Goal: Task Accomplishment & Management: Complete application form

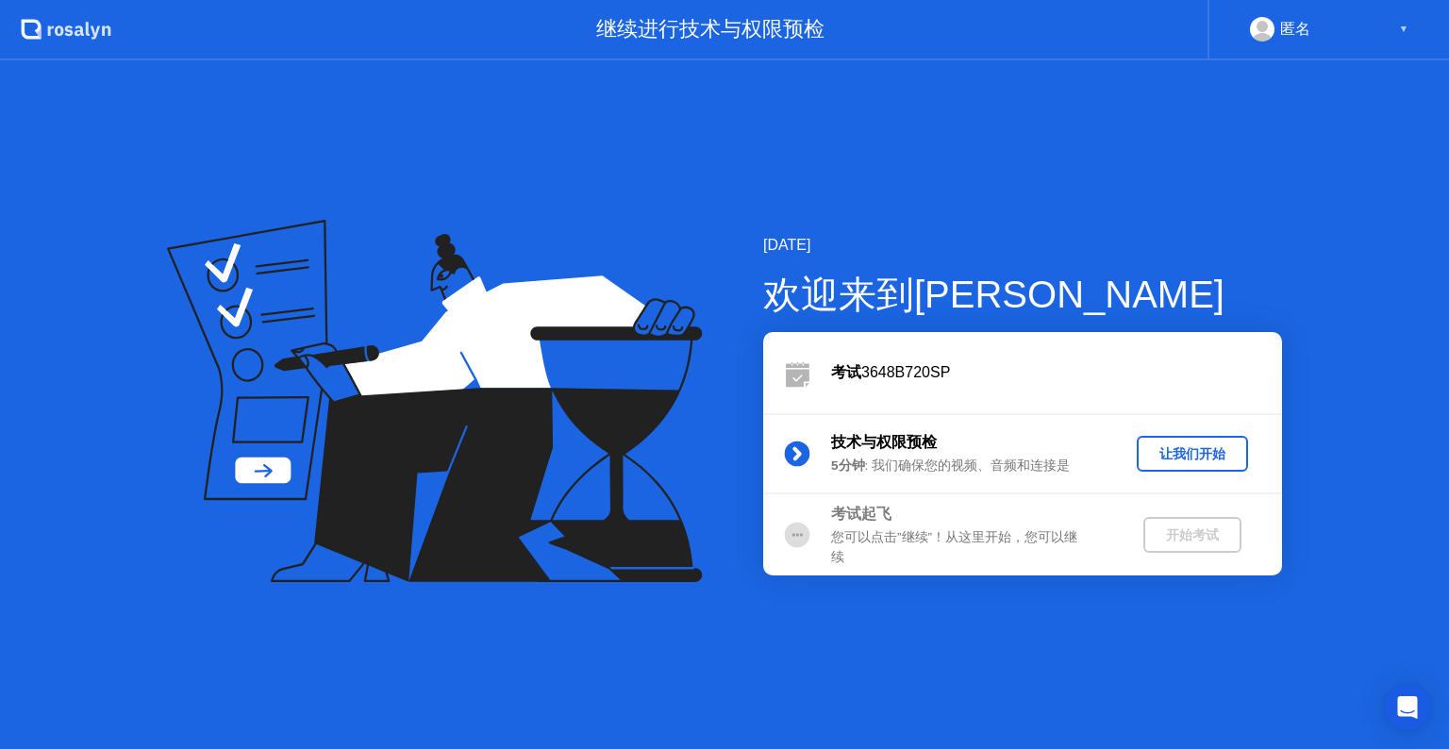
click at [1175, 457] on div "让我们开始" at bounding box center [1192, 454] width 96 height 18
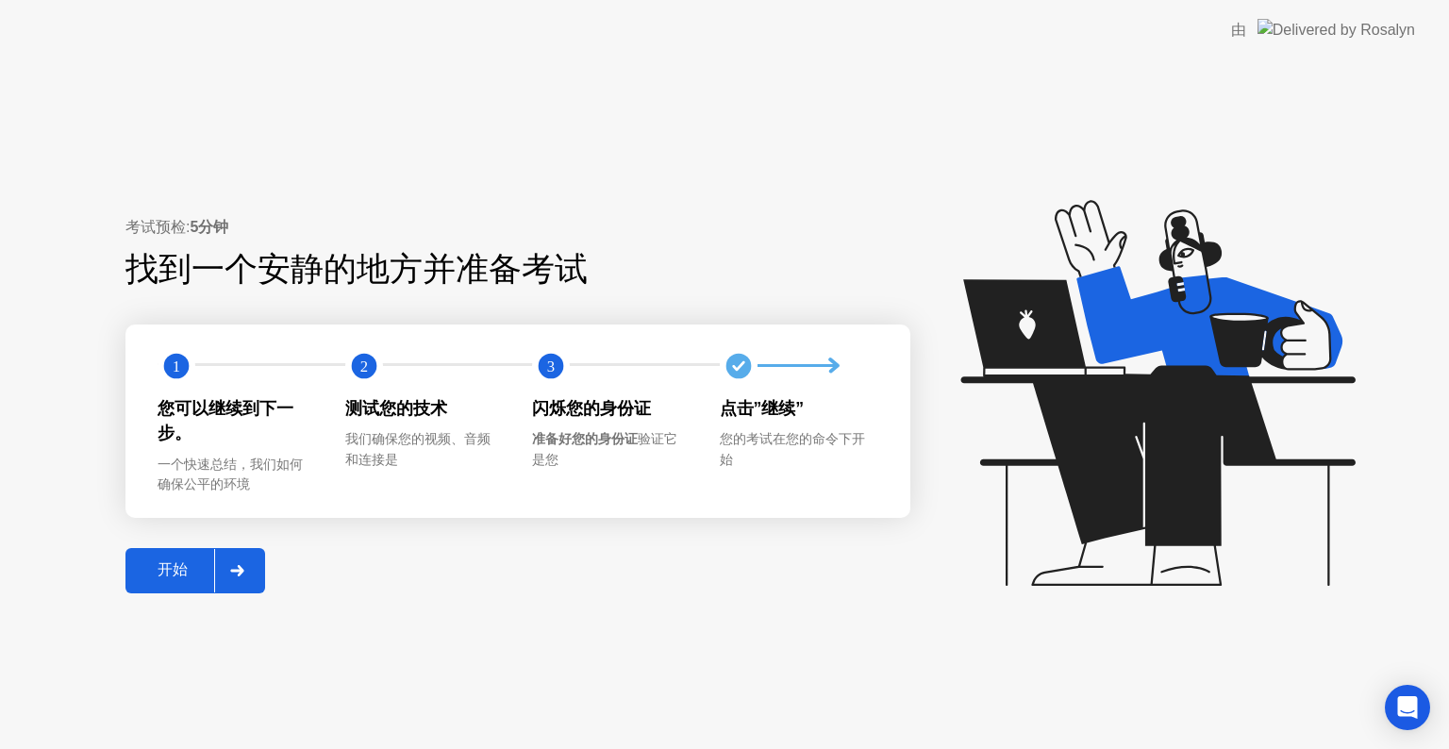
click at [174, 569] on div "开始" at bounding box center [172, 570] width 83 height 20
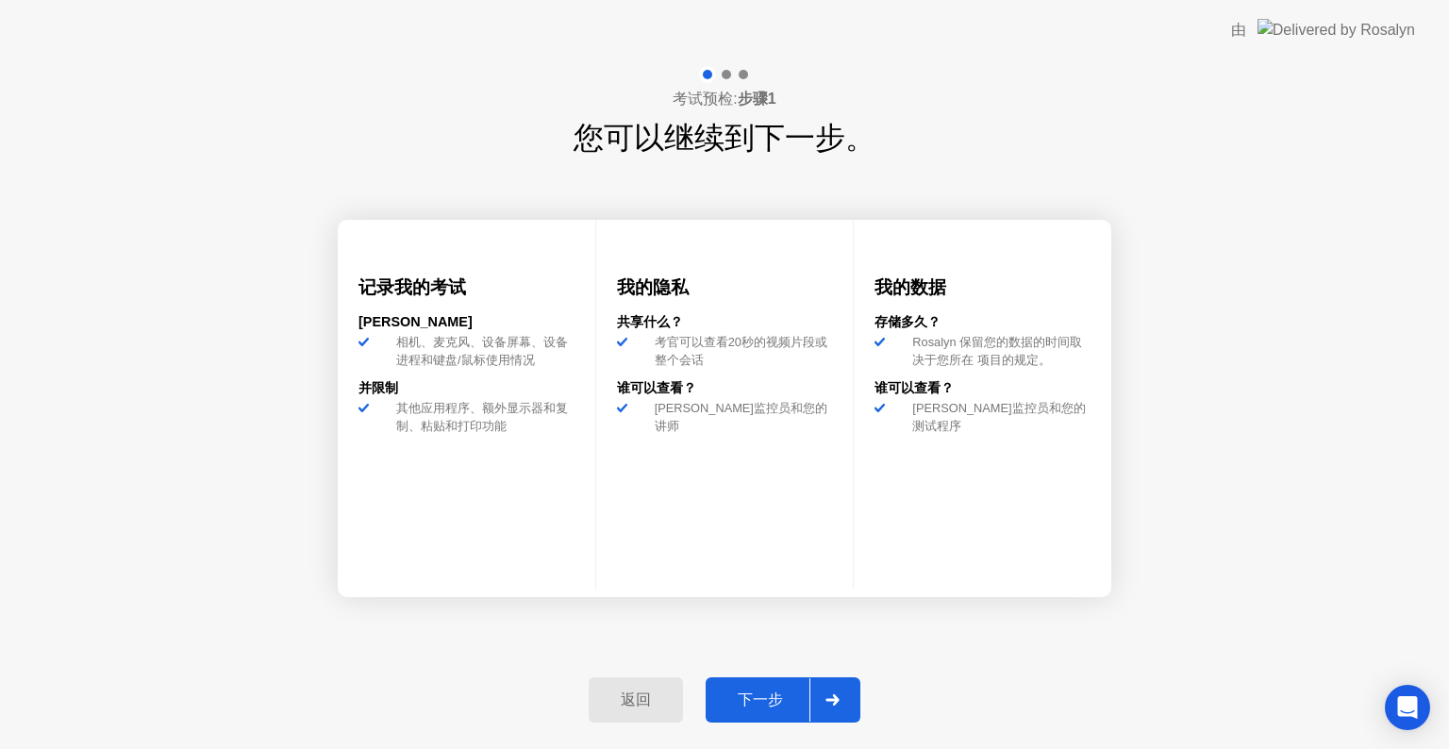
click at [785, 696] on div "下一步" at bounding box center [760, 701] width 98 height 20
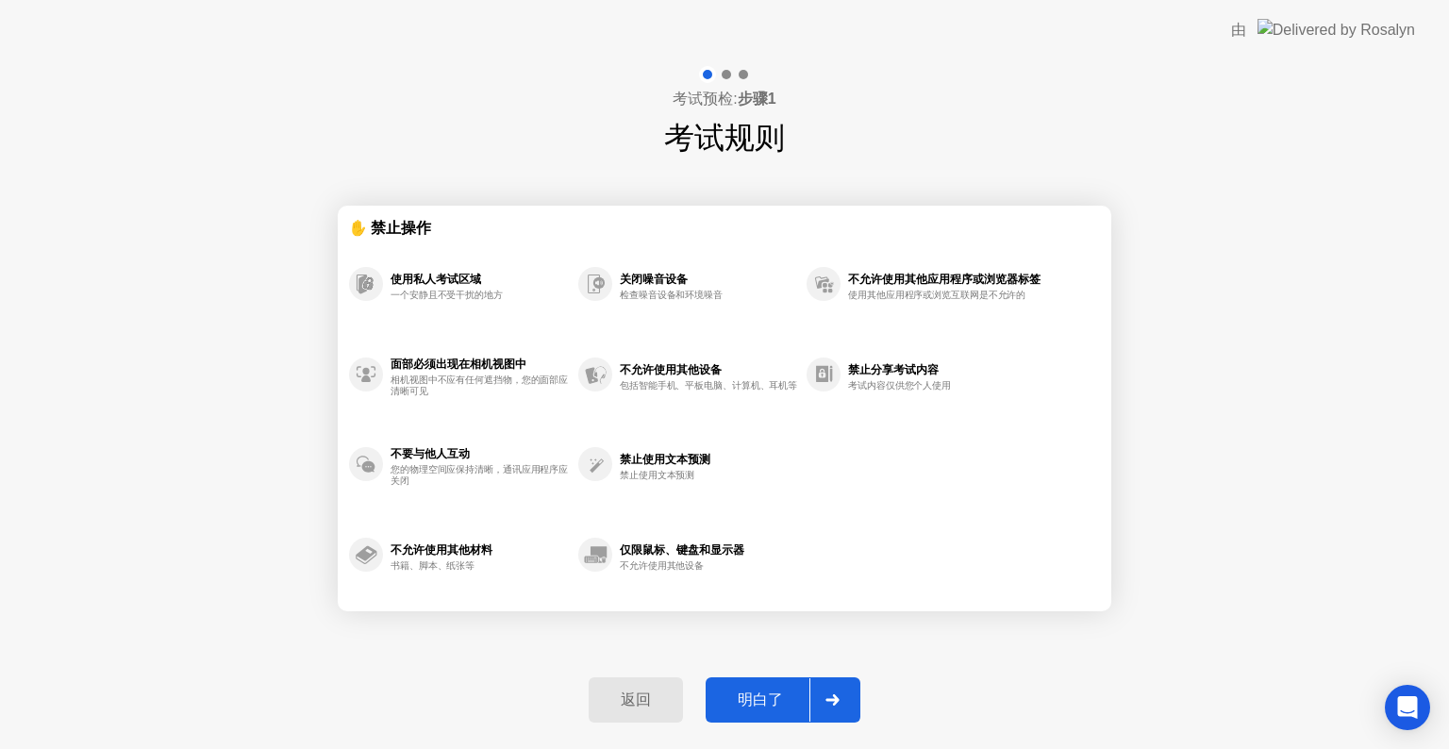
click at [779, 704] on div "明白了" at bounding box center [760, 701] width 98 height 20
select select "**********"
select select "*******"
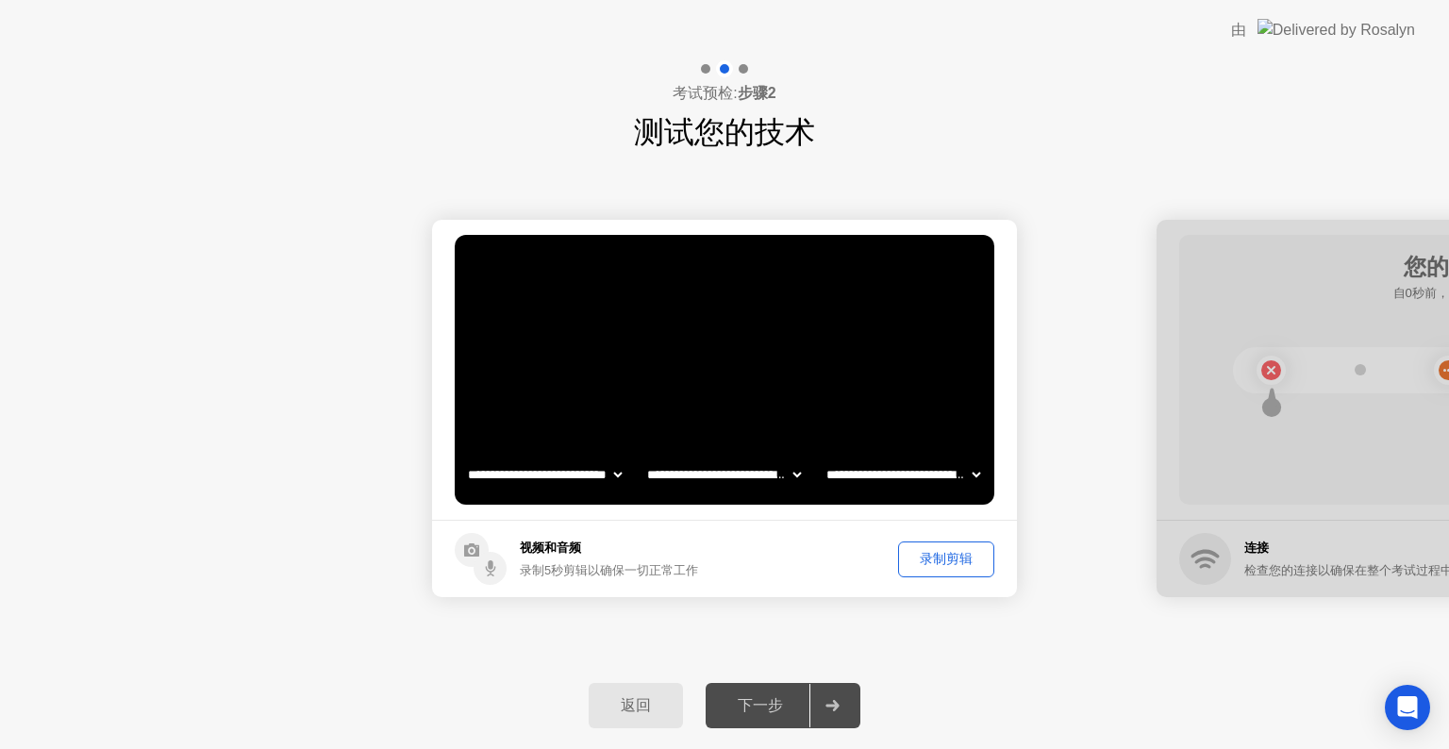
click at [777, 701] on div "下一步" at bounding box center [760, 706] width 98 height 20
click at [947, 566] on div "录制剪辑" at bounding box center [946, 559] width 83 height 18
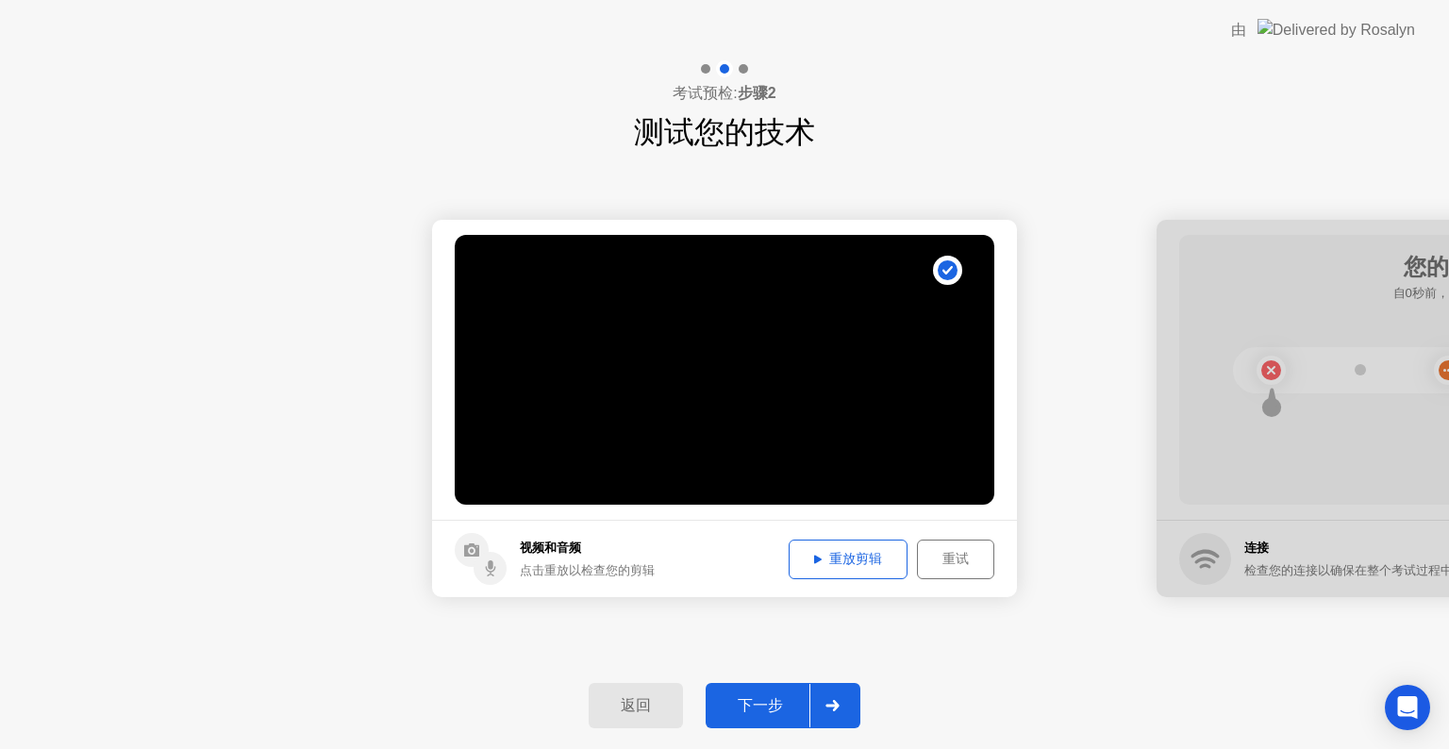
click at [955, 563] on div "重试" at bounding box center [956, 559] width 64 height 18
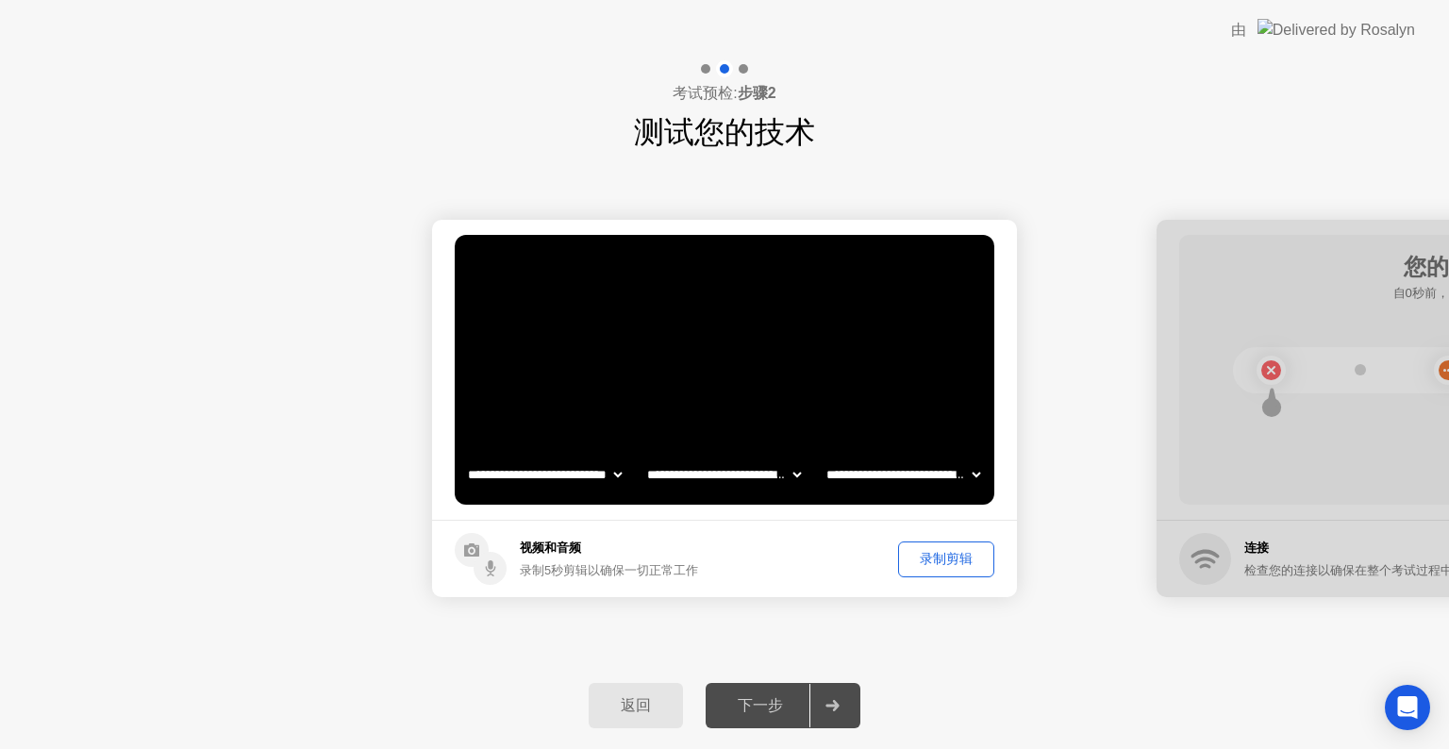
click at [955, 562] on div "录制剪辑" at bounding box center [946, 559] width 83 height 18
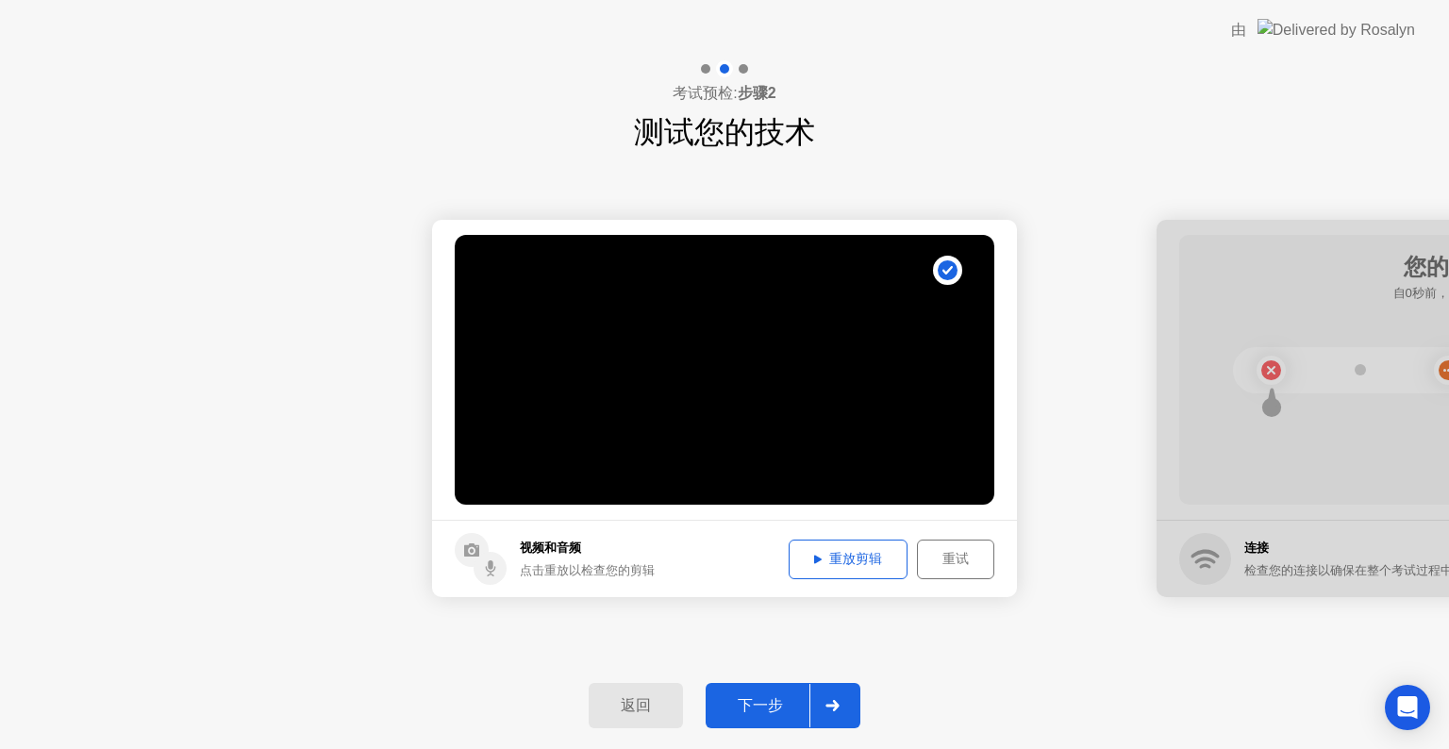
click at [951, 553] on div "重试" at bounding box center [956, 559] width 64 height 18
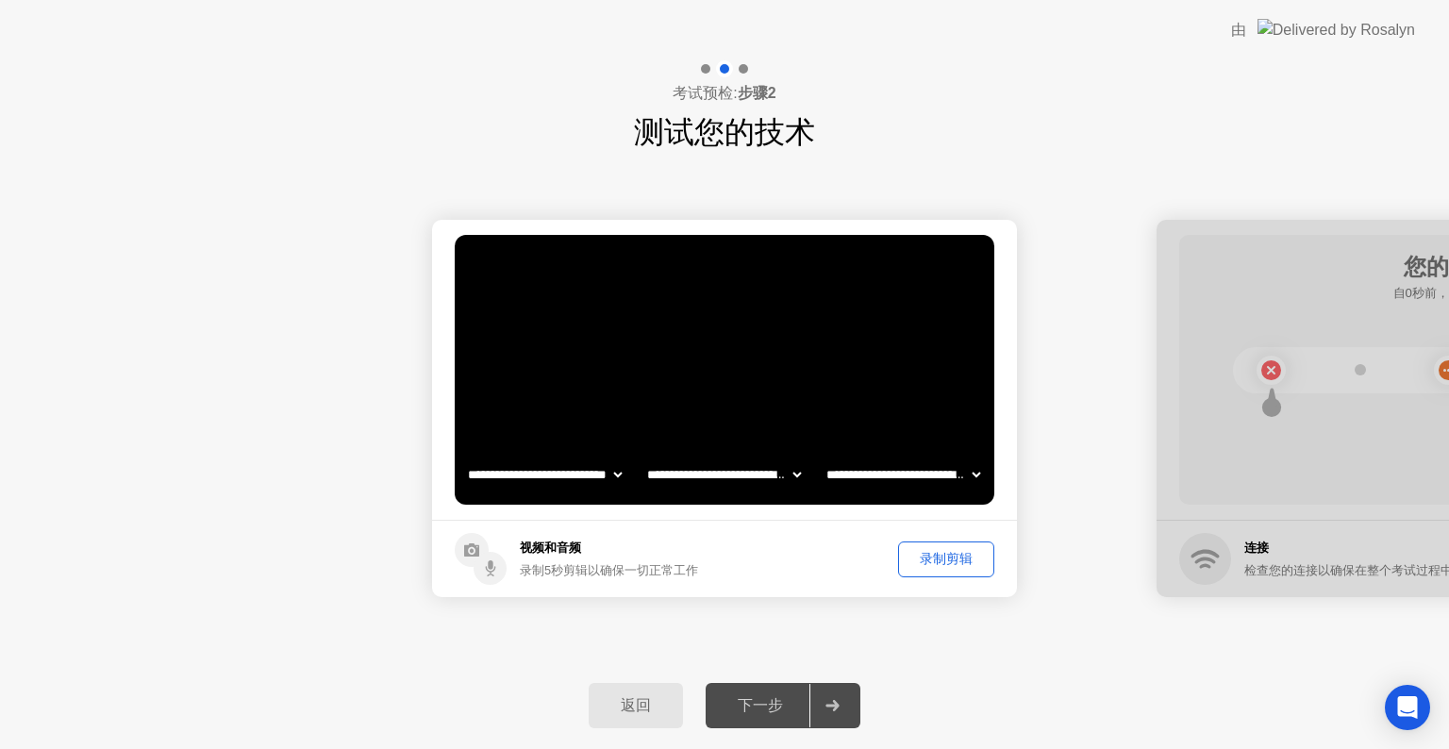
click at [962, 569] on button "录制剪辑" at bounding box center [946, 559] width 96 height 36
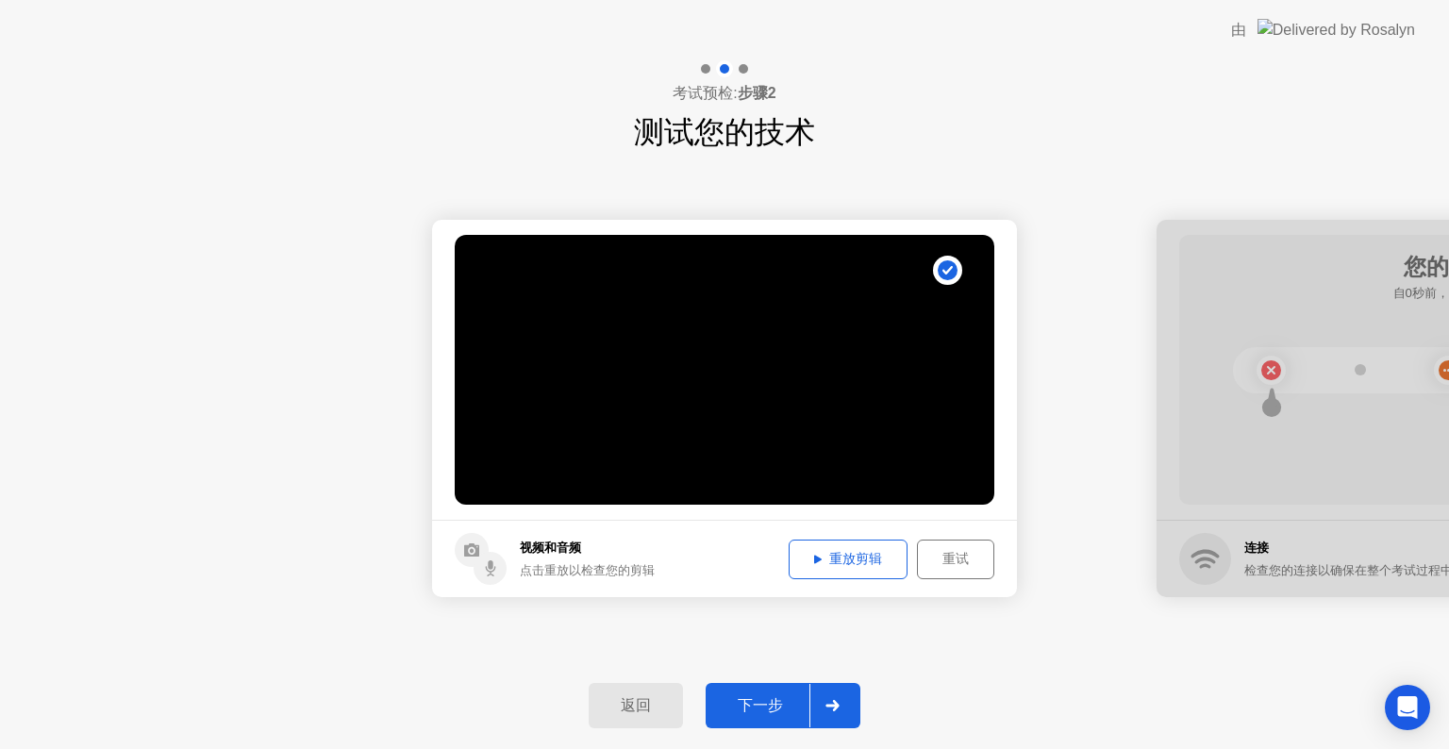
click at [887, 551] on div "重放剪辑" at bounding box center [848, 559] width 106 height 18
click at [831, 570] on button "重放剪辑" at bounding box center [848, 560] width 119 height 40
click at [750, 702] on div "下一步" at bounding box center [760, 706] width 98 height 20
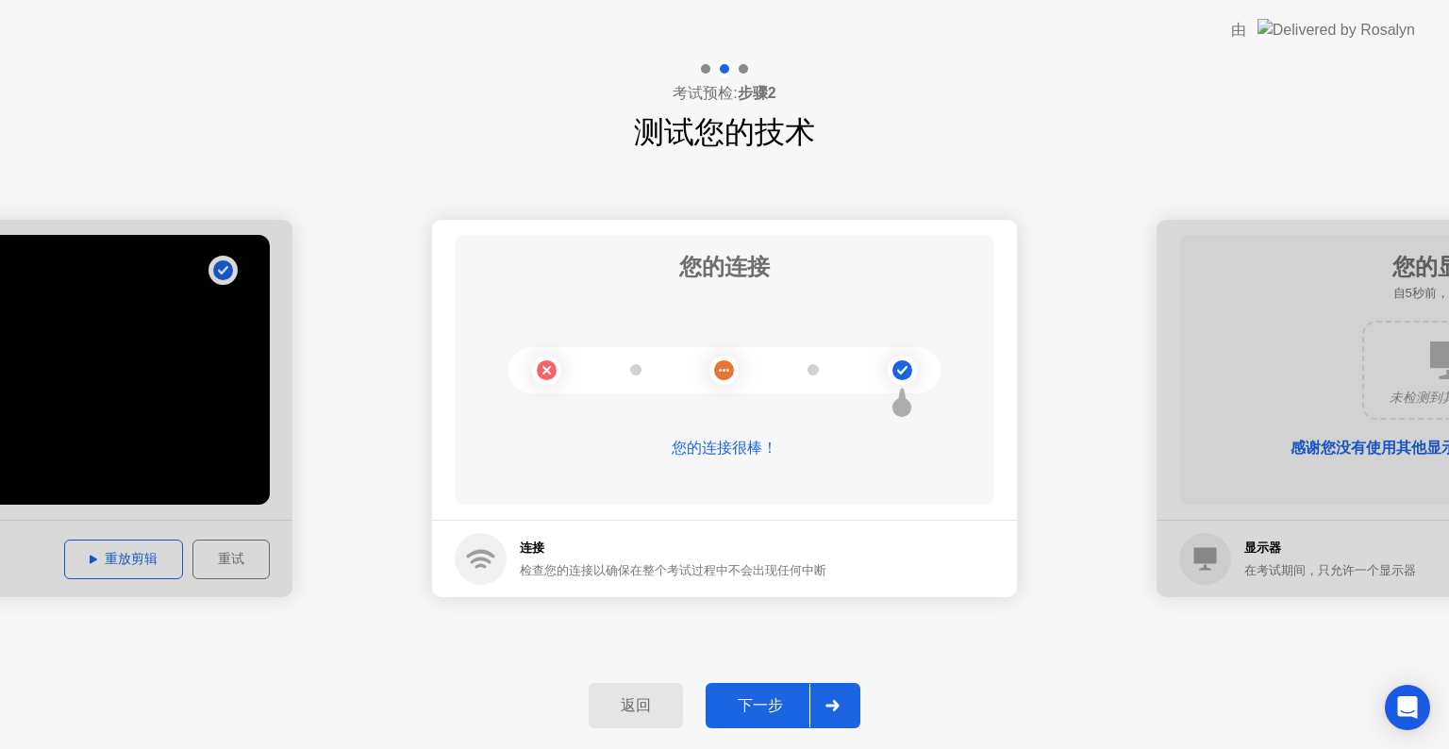
click at [750, 702] on div "下一步" at bounding box center [760, 706] width 98 height 20
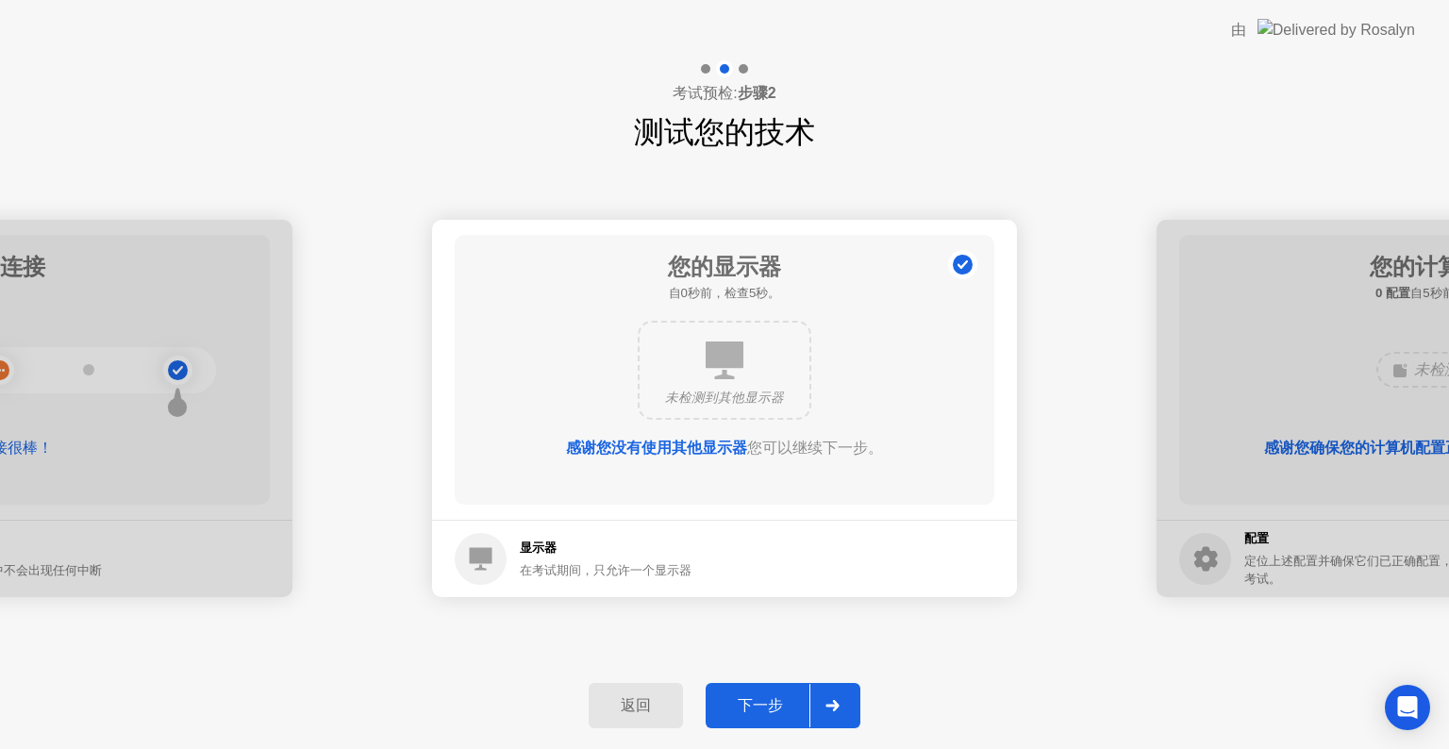
click at [750, 702] on div "下一步" at bounding box center [760, 706] width 98 height 20
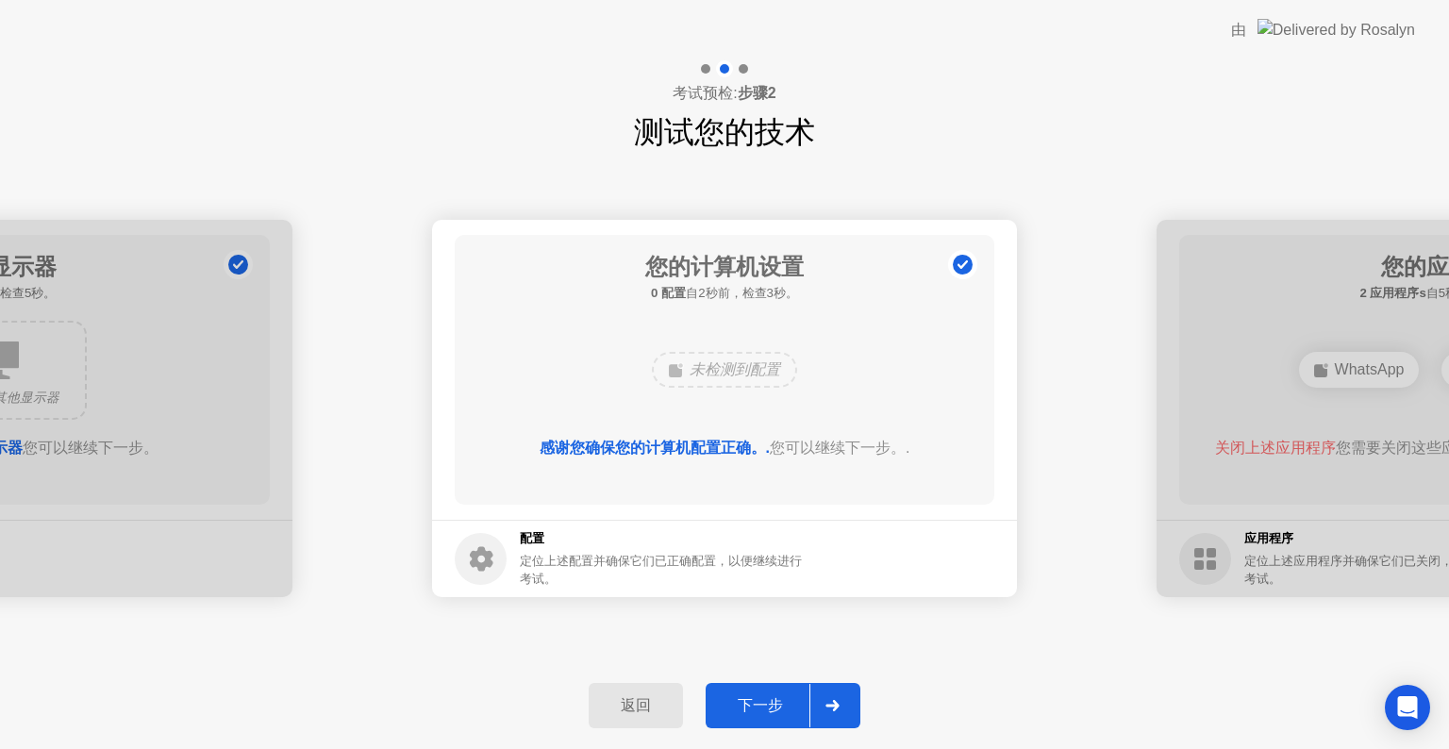
click at [750, 702] on div "下一步" at bounding box center [760, 706] width 98 height 20
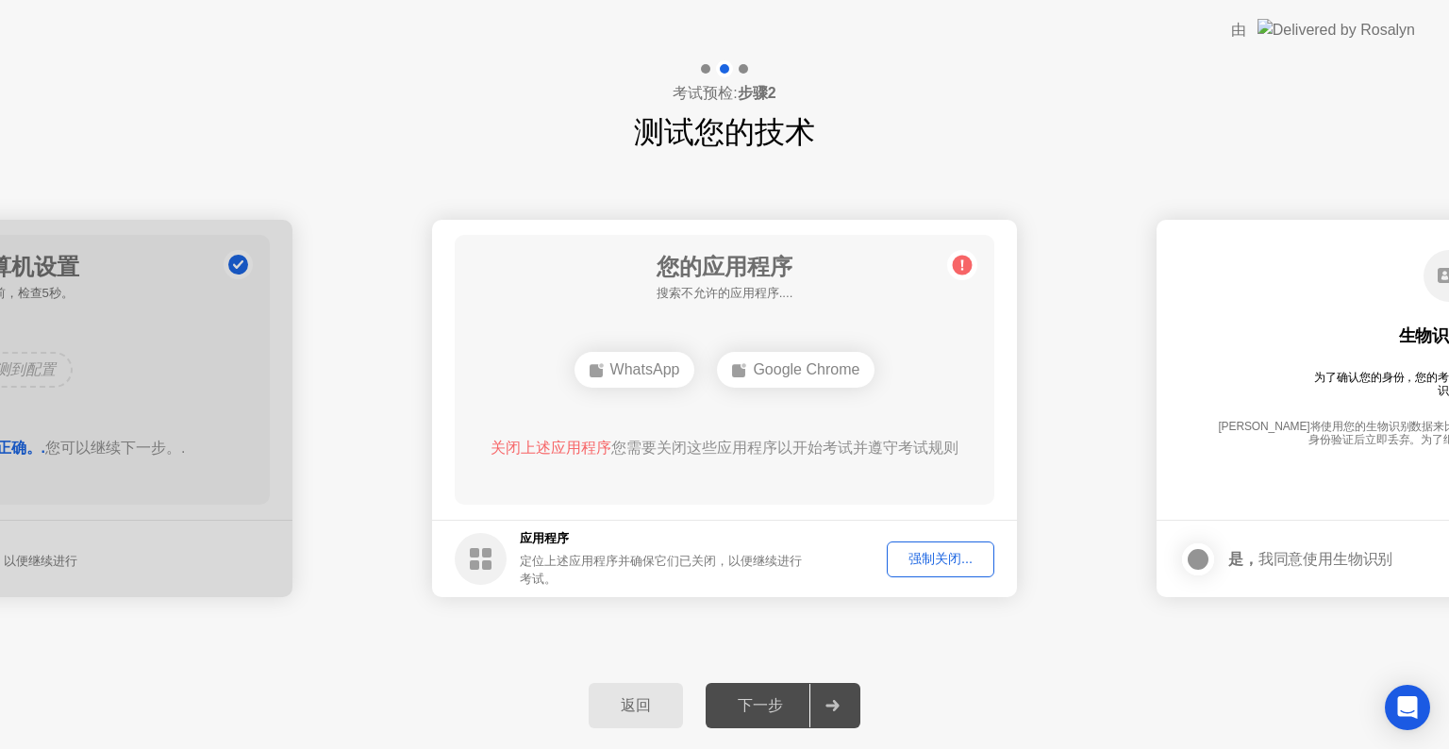
click at [943, 558] on div "强制关闭..." at bounding box center [940, 559] width 94 height 18
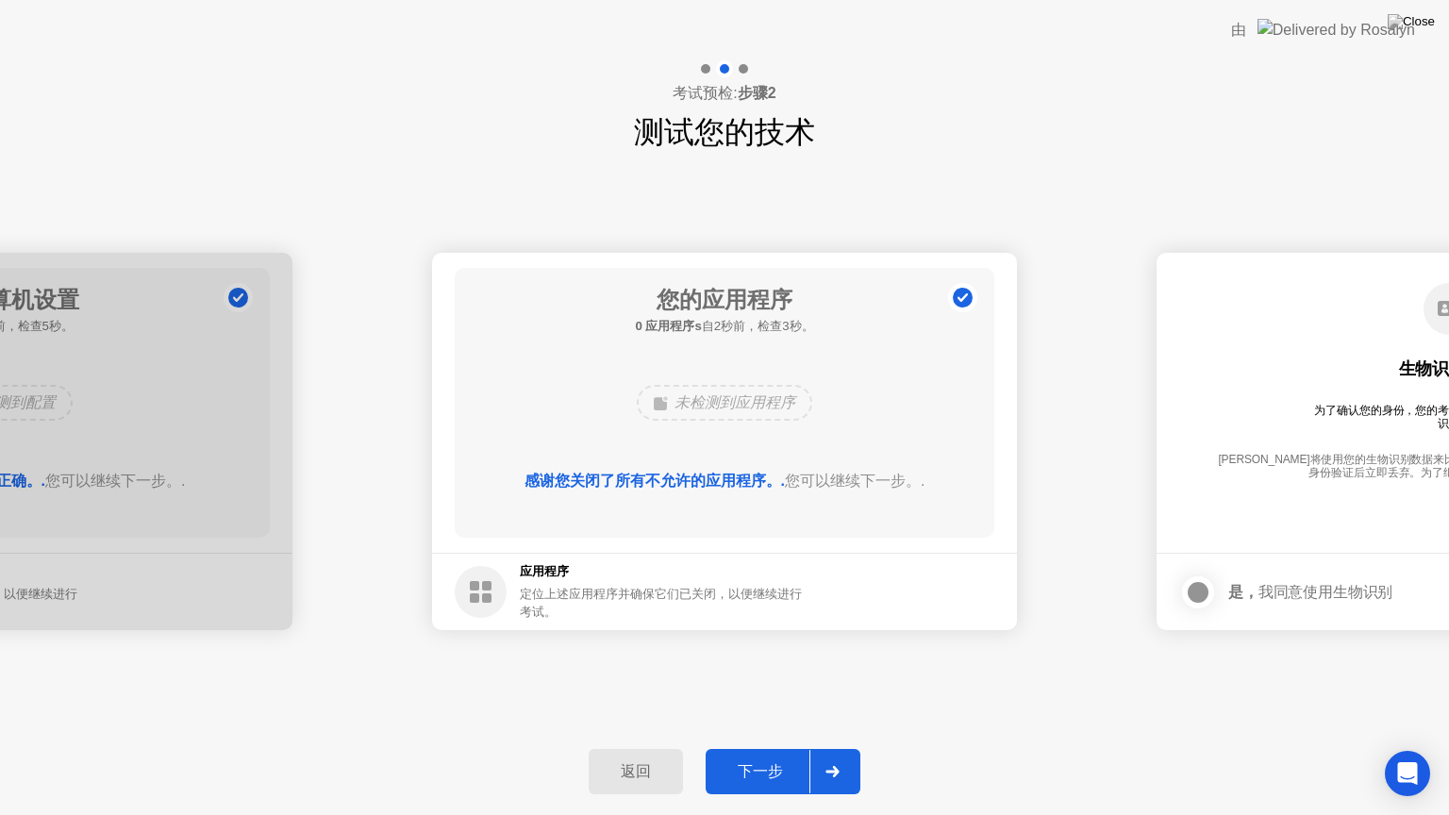
click at [742, 748] on div "下一步" at bounding box center [760, 772] width 98 height 20
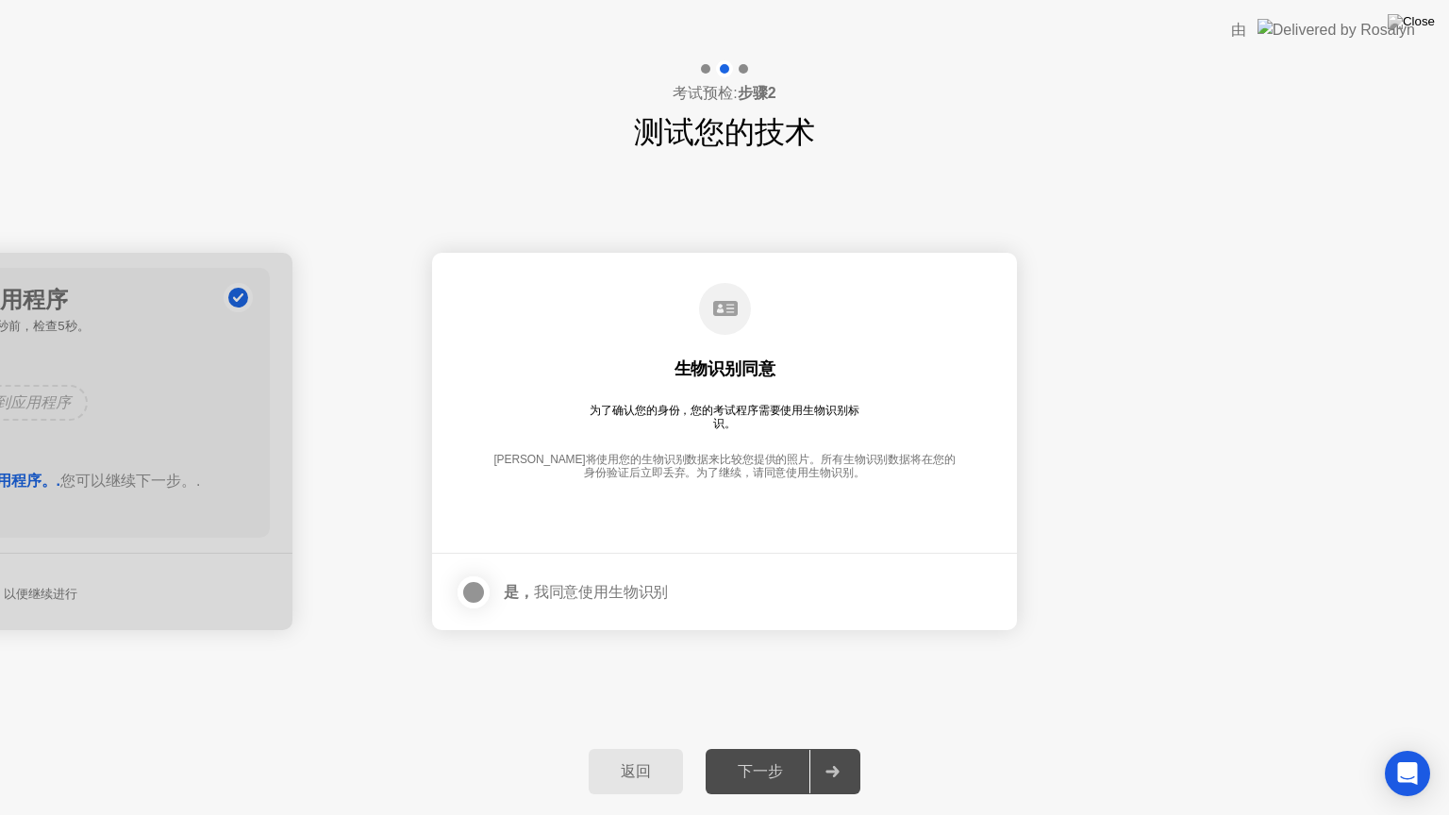
click at [478, 589] on div at bounding box center [473, 592] width 23 height 23
click at [746, 748] on button "下一步" at bounding box center [783, 771] width 155 height 45
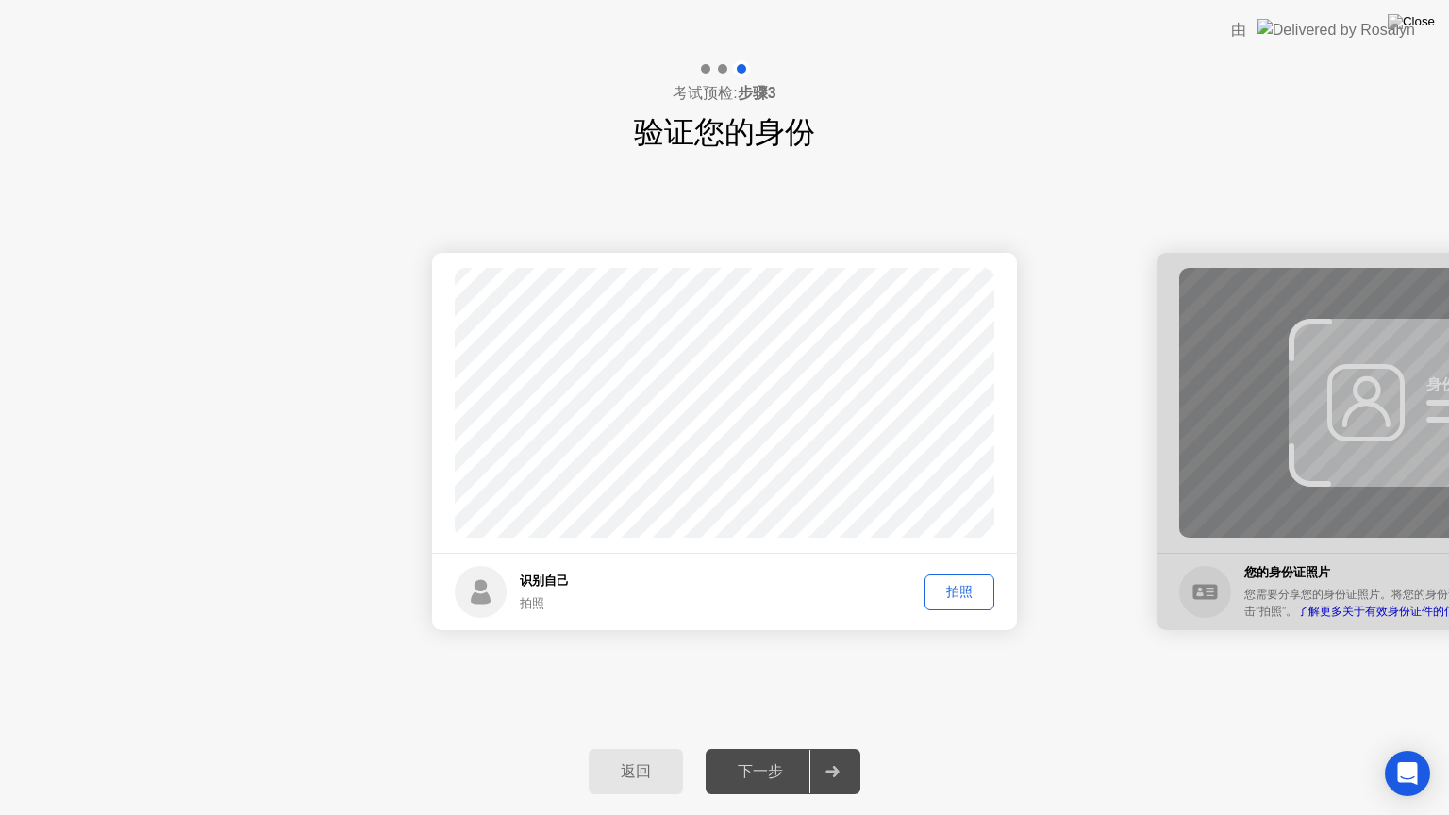
click at [949, 585] on div "拍照" at bounding box center [959, 592] width 57 height 18
click at [1341, 505] on div at bounding box center [1449, 441] width 585 height 377
click at [773, 748] on div "下一步" at bounding box center [760, 772] width 98 height 20
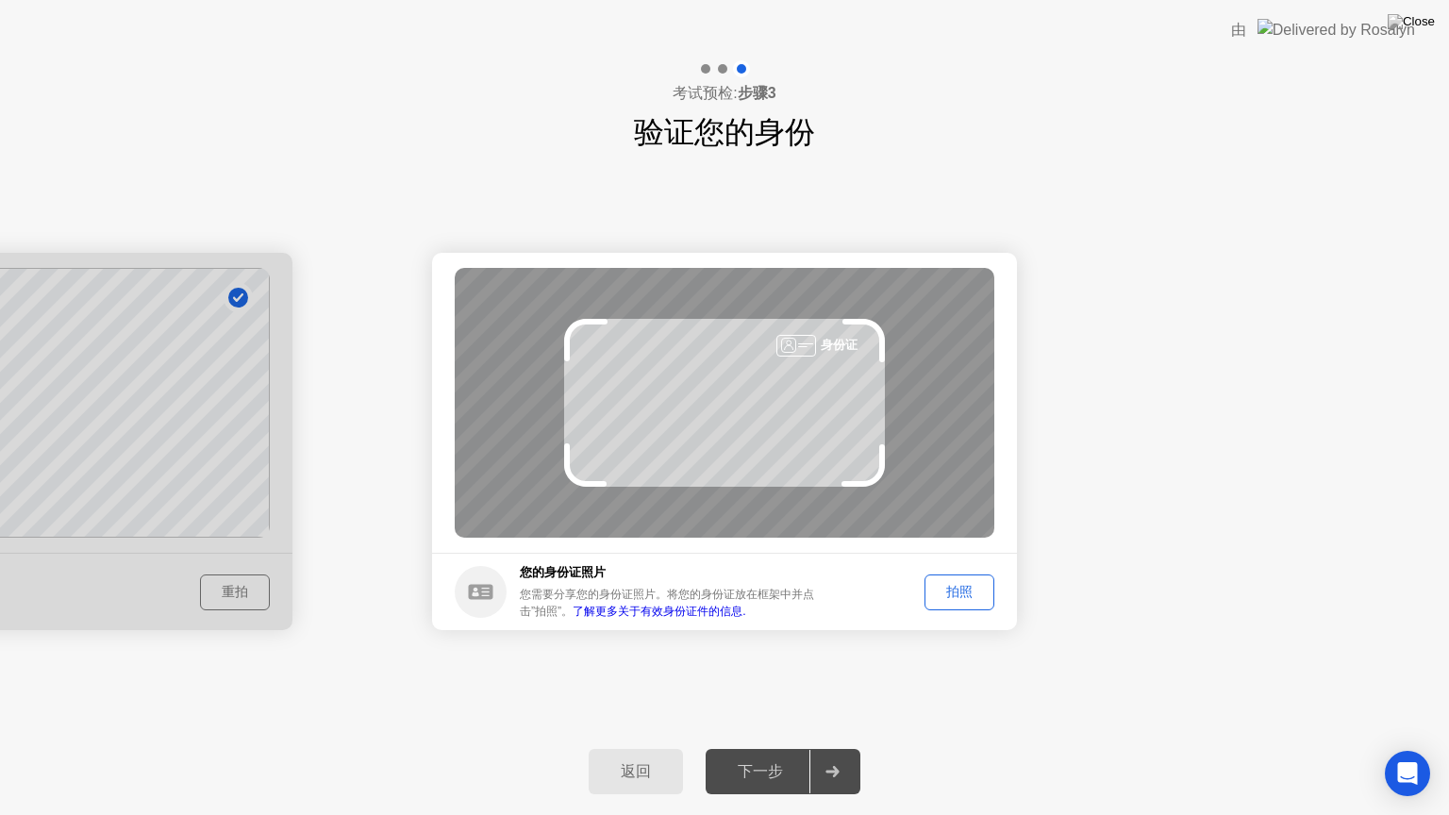
click at [961, 596] on div "拍照" at bounding box center [959, 592] width 57 height 18
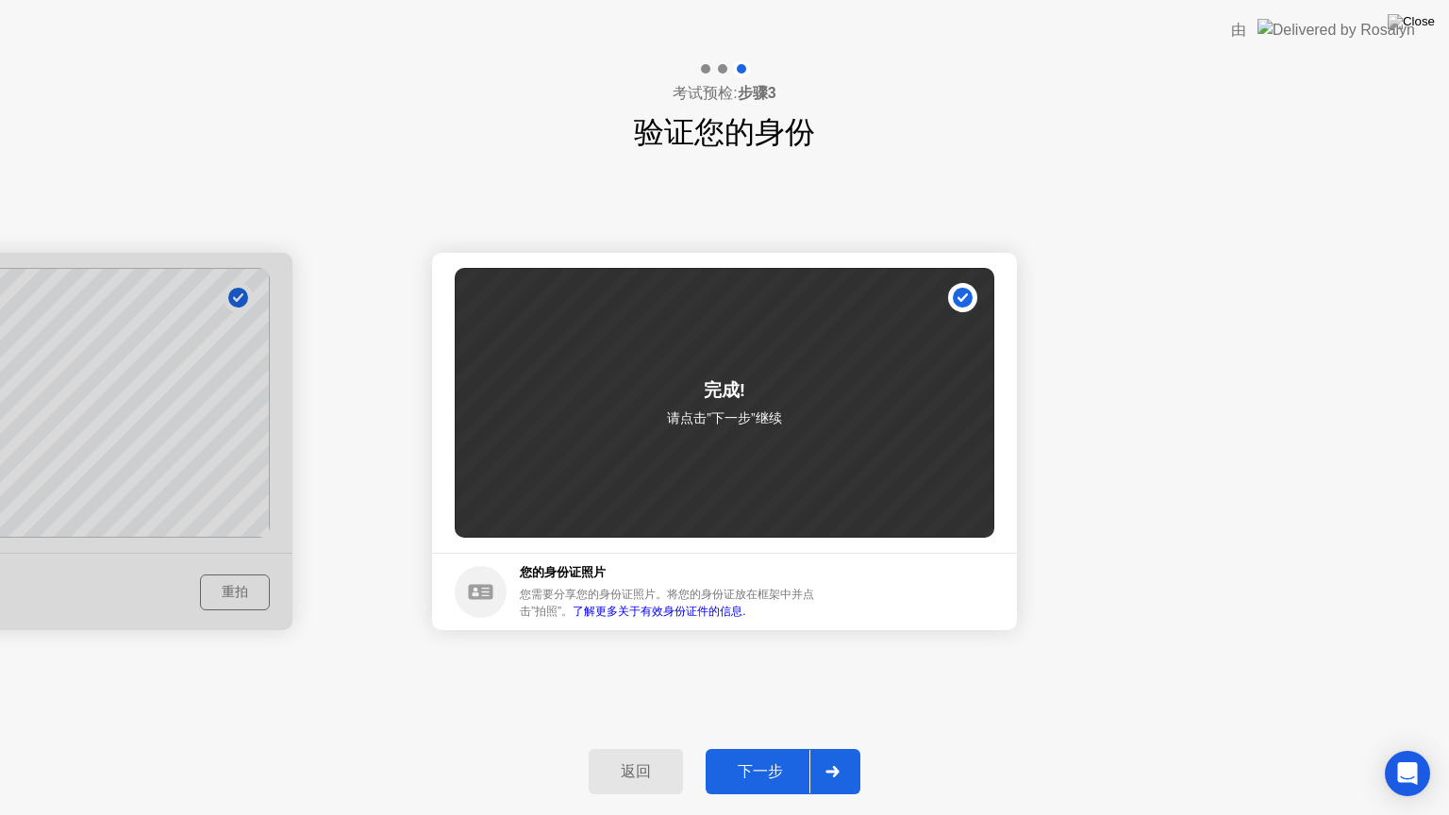
click at [730, 748] on button "下一步" at bounding box center [783, 771] width 155 height 45
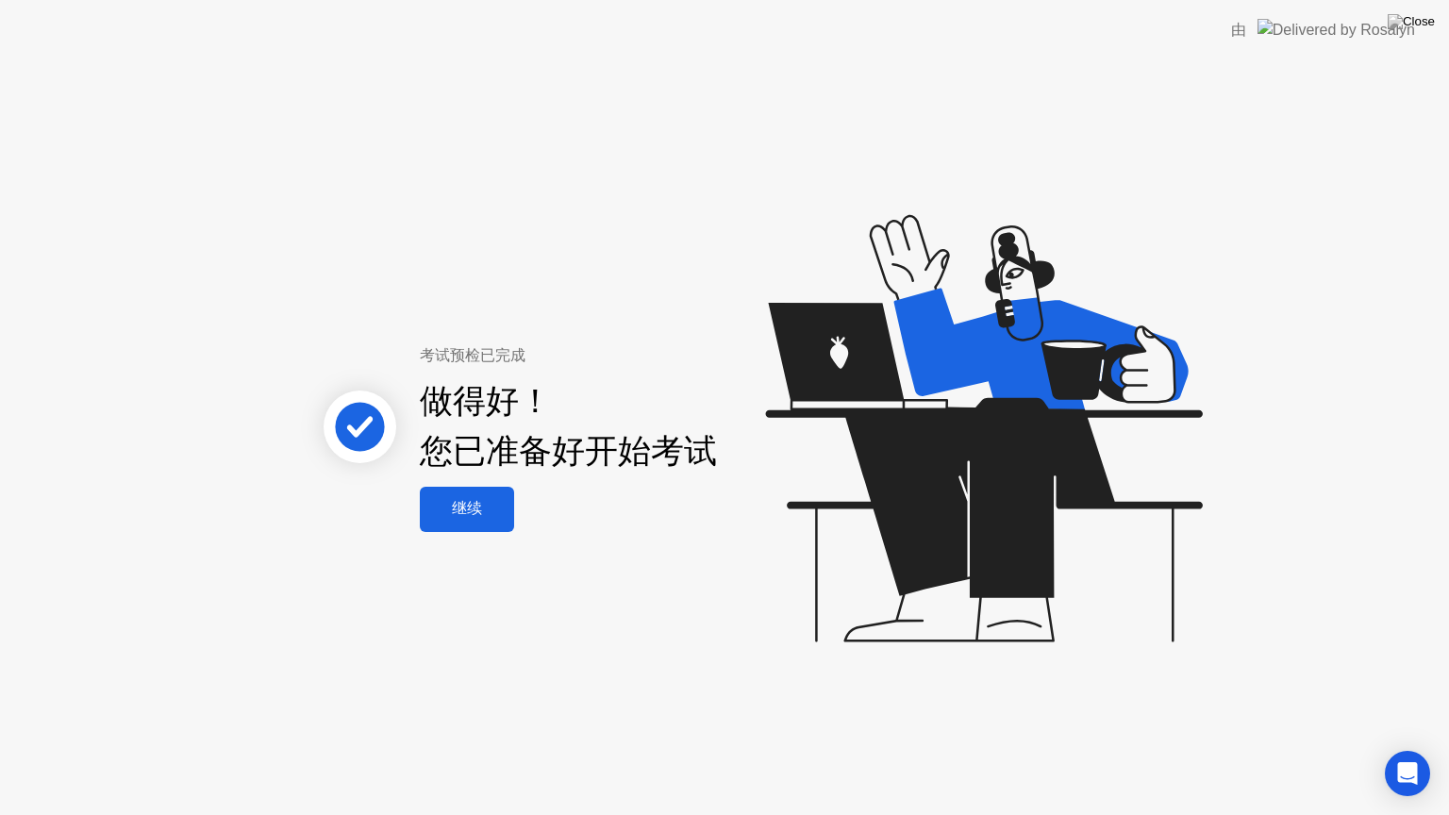
click at [484, 504] on div "继续" at bounding box center [466, 509] width 83 height 20
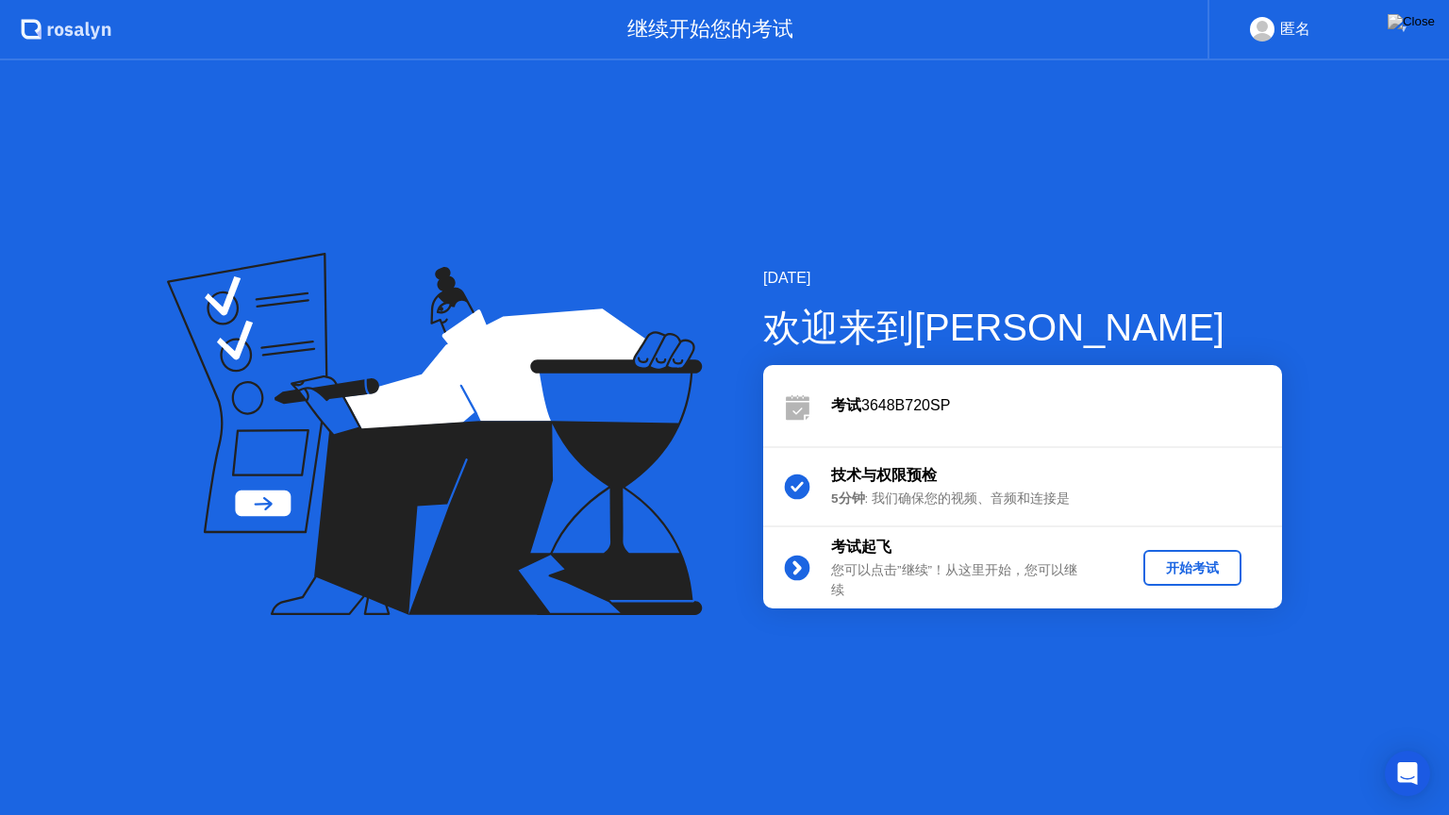
click at [1173, 575] on div "开始考试" at bounding box center [1192, 568] width 83 height 18
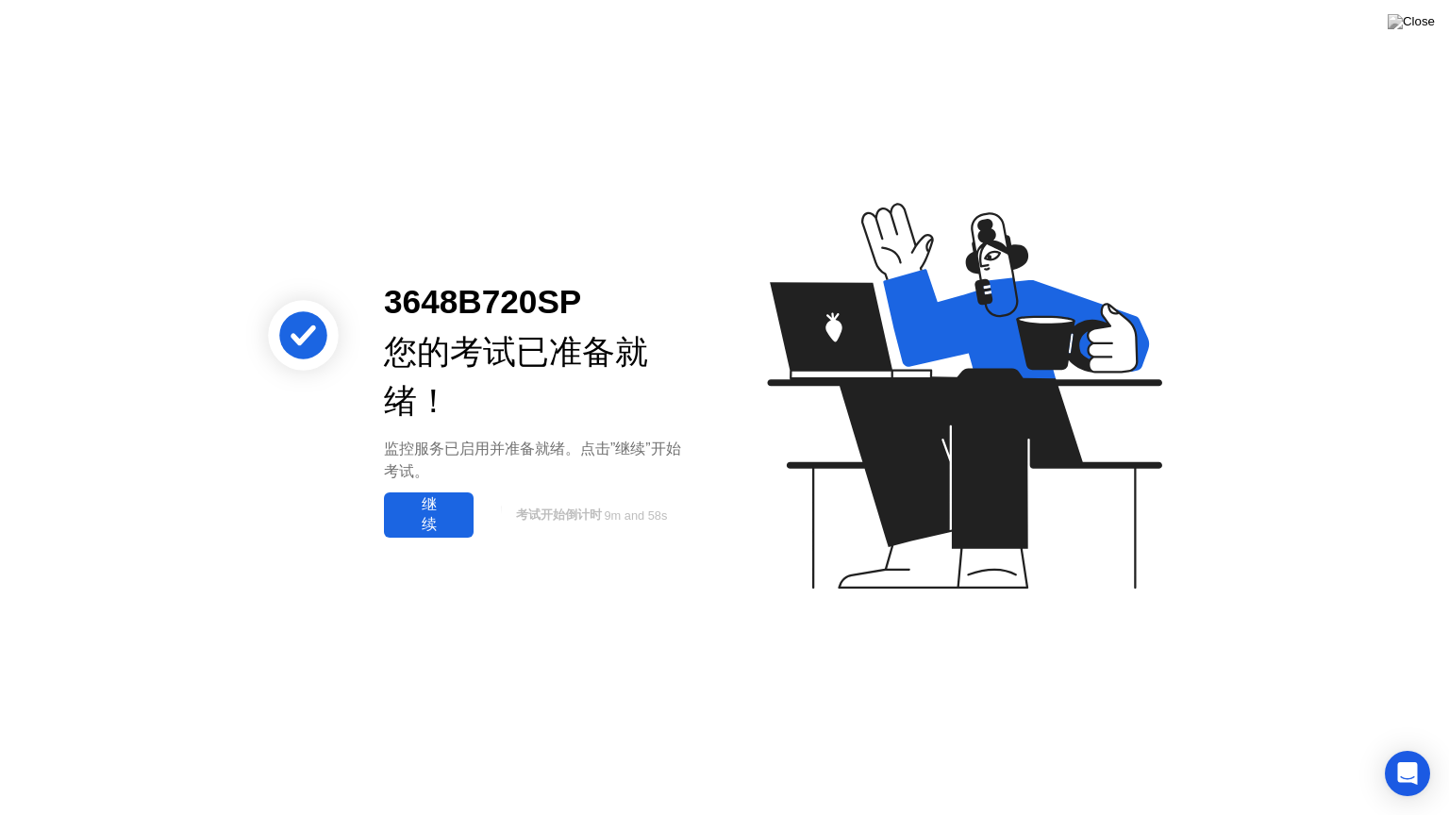
click at [460, 506] on div "继续" at bounding box center [429, 515] width 78 height 40
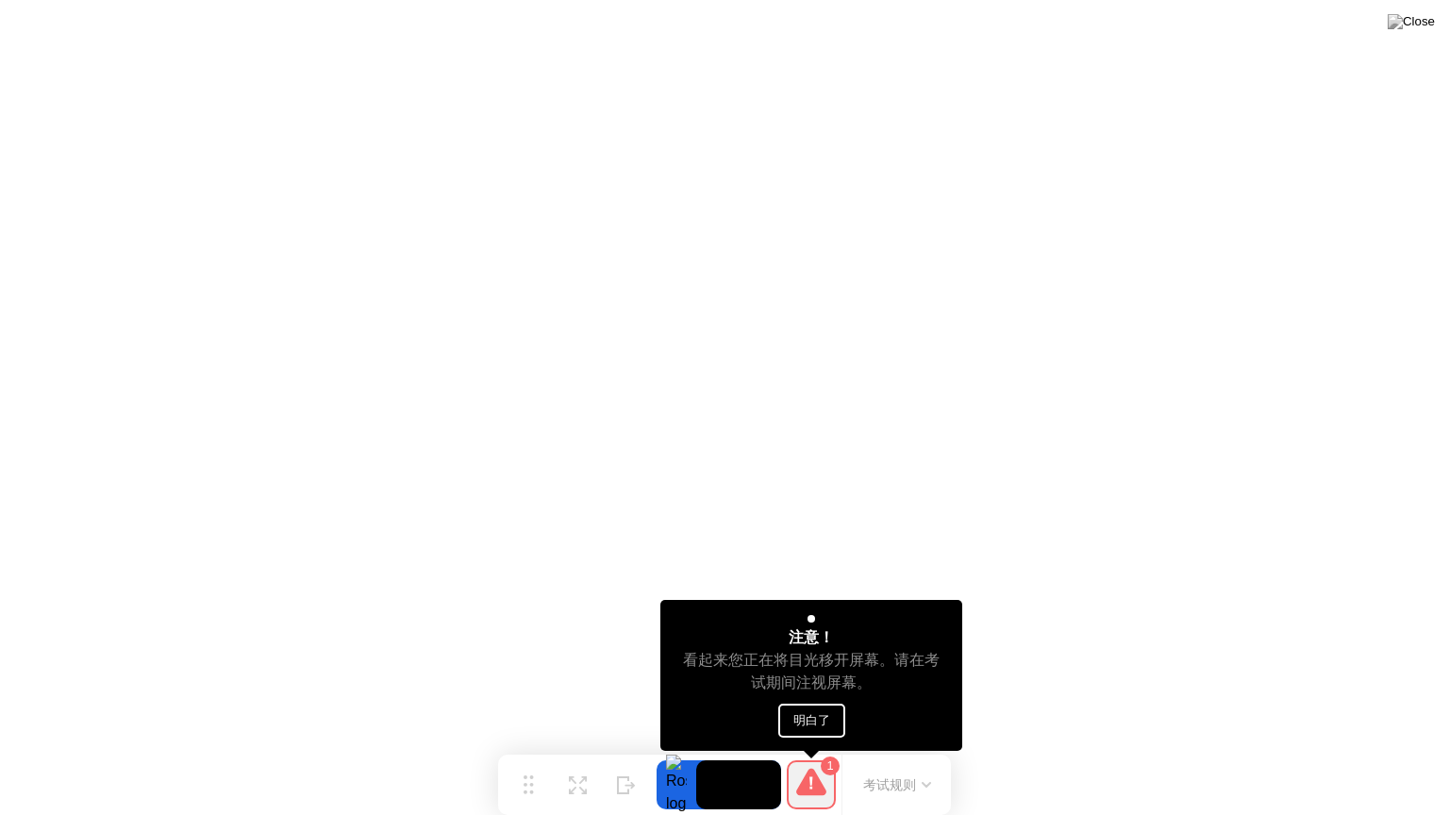
click at [833, 709] on button "明白了" at bounding box center [811, 721] width 67 height 34
click at [815, 725] on button "明白了" at bounding box center [811, 721] width 67 height 34
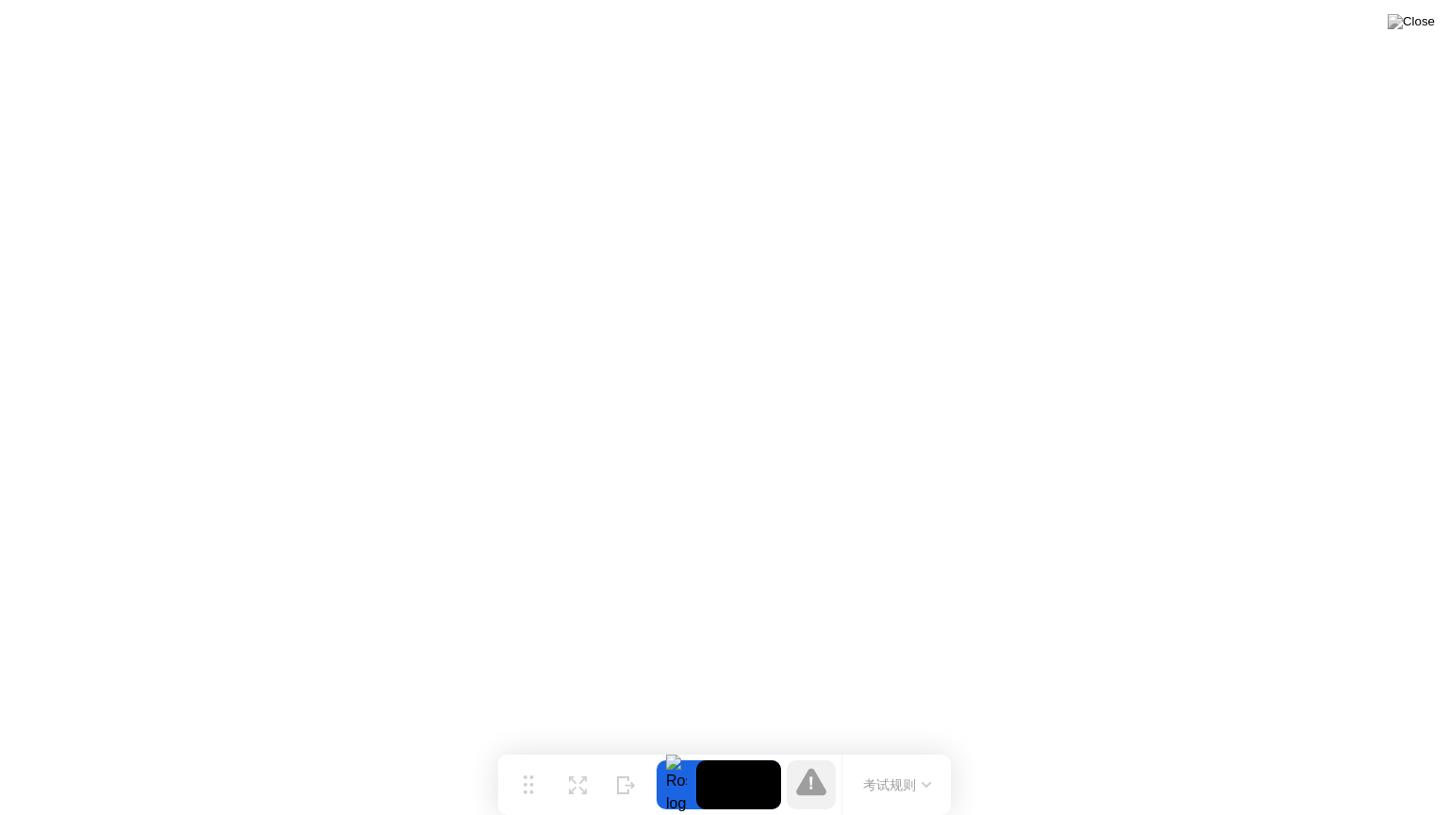
click at [892, 748] on div "考试规则" at bounding box center [895, 785] width 109 height 60
click at [893, 748] on button "考试规则" at bounding box center [897, 785] width 79 height 20
